Goal: Check status: Check status

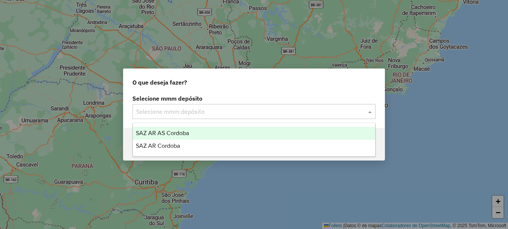
click at [175, 110] on input "text" at bounding box center [246, 111] width 221 height 9
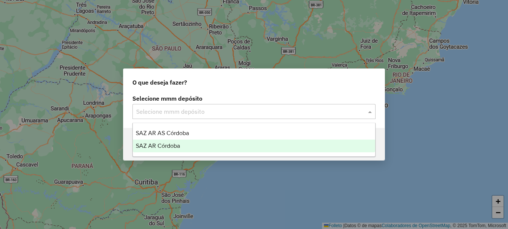
click at [164, 147] on span "SAZ AR Córdoba" at bounding box center [158, 145] width 44 height 6
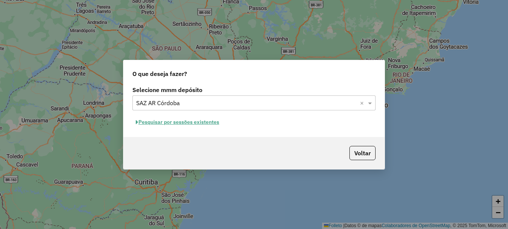
click at [192, 122] on font "Pesquisar por sessões existentes" at bounding box center [178, 122] width 81 height 7
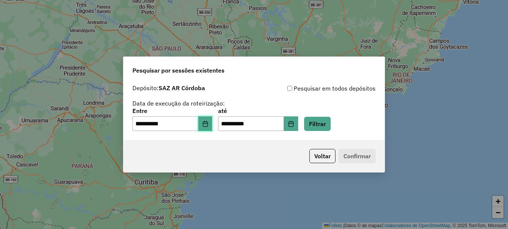
click at [208, 125] on icon "Elija la fecha" at bounding box center [205, 124] width 6 height 6
click at [331, 124] on button "Filtrar" at bounding box center [317, 124] width 27 height 14
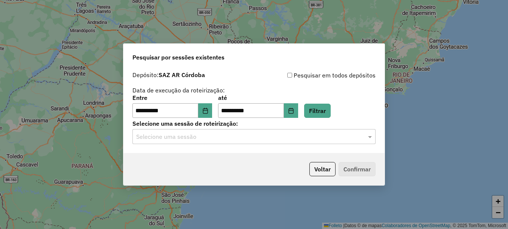
click at [210, 143] on div "Selecione uma sessão" at bounding box center [253, 136] width 243 height 15
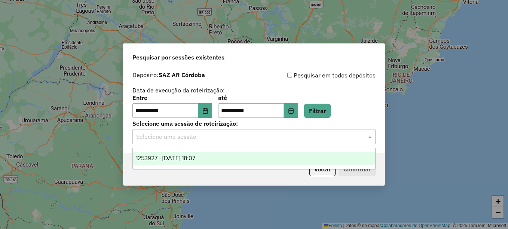
click at [195, 159] on span "1253927 - 27/08/2025 18:07" at bounding box center [165, 158] width 59 height 6
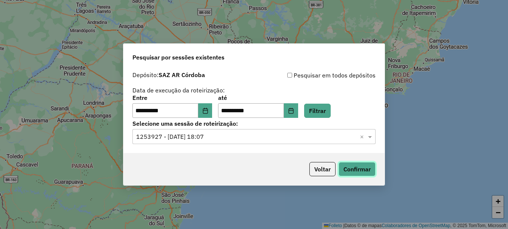
click at [358, 173] on button "Confirmar" at bounding box center [356, 169] width 37 height 14
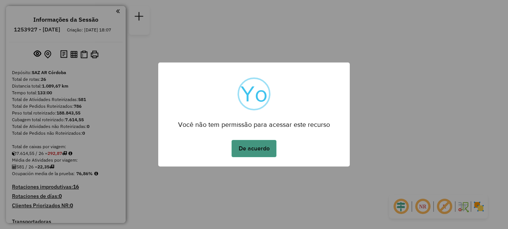
click at [255, 149] on button "De acuerdo" at bounding box center [253, 148] width 45 height 17
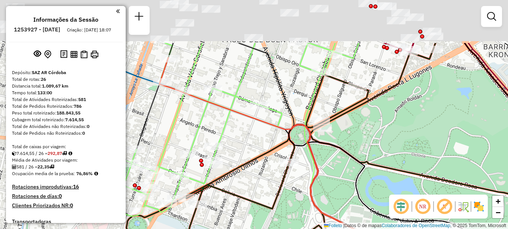
drag, startPoint x: 258, startPoint y: 113, endPoint x: 258, endPoint y: 178, distance: 64.7
click at [258, 178] on div "Janela de atendimento Grade de atendimento Capacidade Transportadoras Veículos …" at bounding box center [254, 114] width 508 height 229
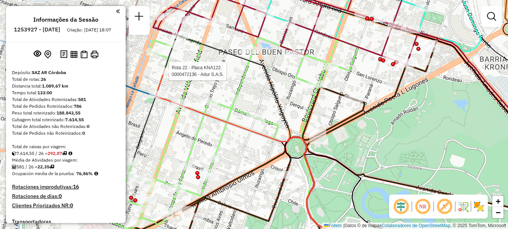
select select "**********"
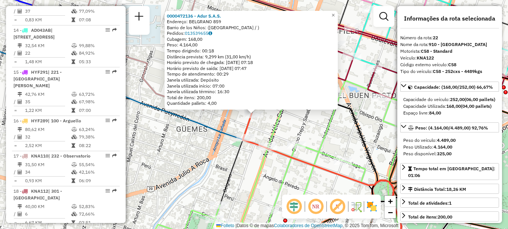
scroll to position [1092, 0]
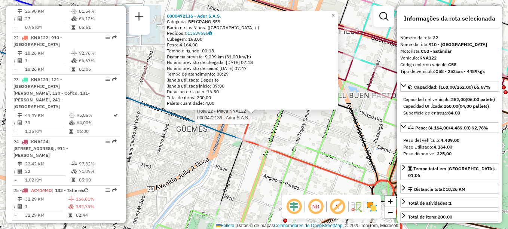
click at [174, 156] on div "Rota 22 - Placa KNA122 0000472136 - Adur S.A.S. 0000472136 - Adur S.A.S. Catego…" at bounding box center [254, 114] width 508 height 229
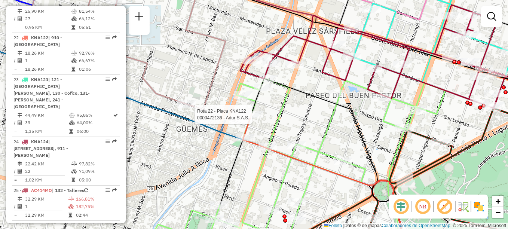
select select "**********"
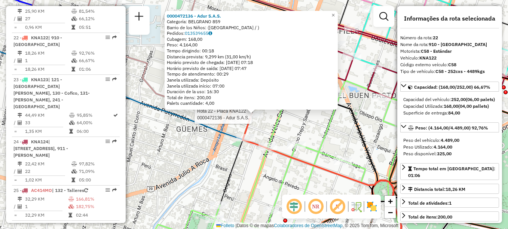
click at [165, 135] on div "Rota 22 - Placa KNA122 0000472136 - Adur S.A.S. 0000472136 - Adur S.A.S. Catego…" at bounding box center [254, 114] width 508 height 229
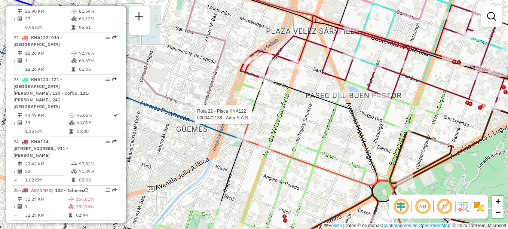
select select "**********"
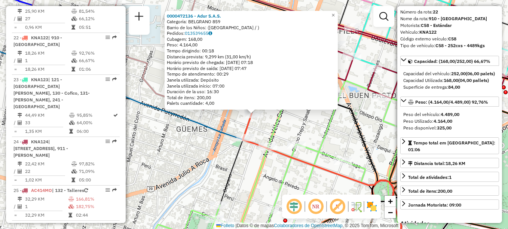
scroll to position [37, 0]
